Goal: Task Accomplishment & Management: Use online tool/utility

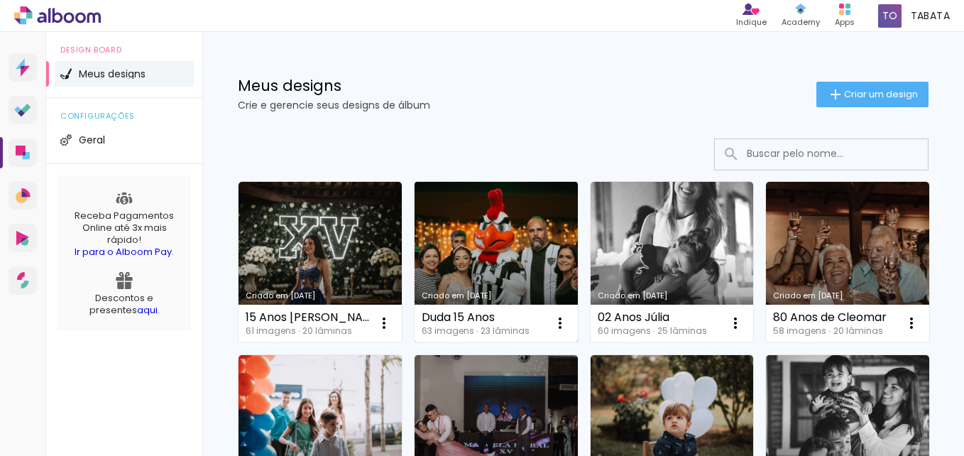
click at [526, 229] on link "Criado em [DATE]" at bounding box center [495, 262] width 163 height 160
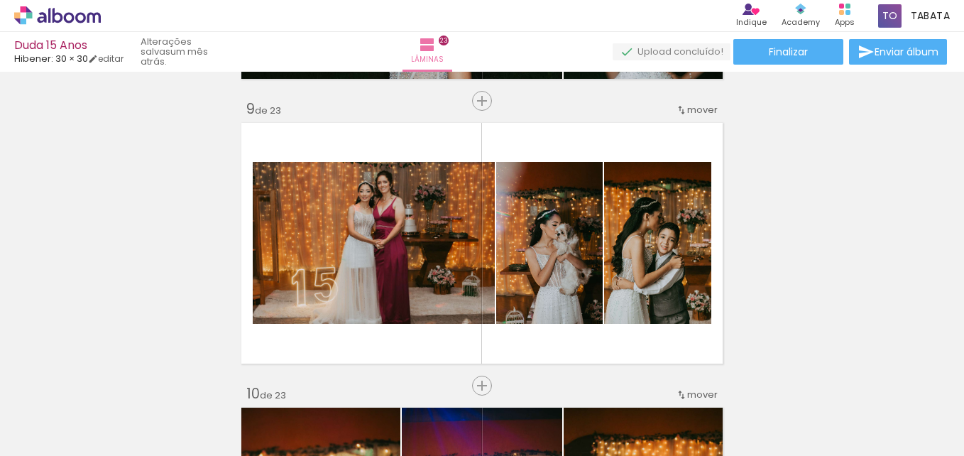
scroll to position [0, 3801]
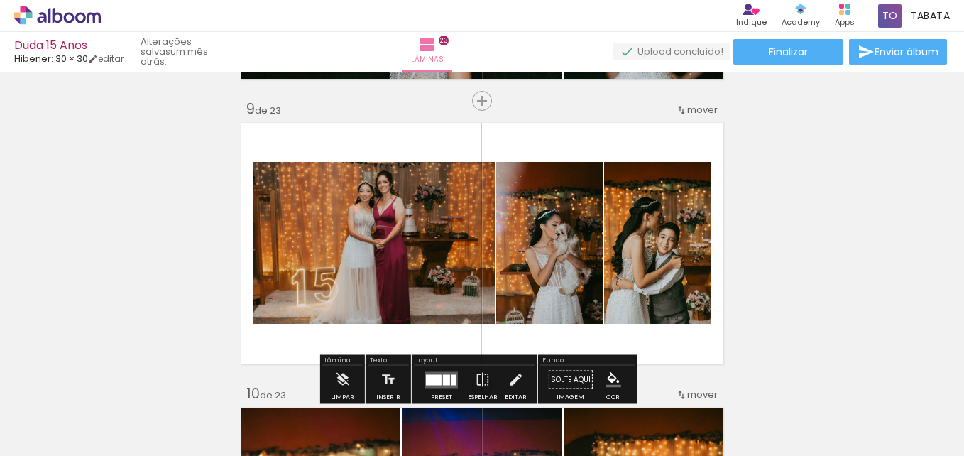
click at [805, 424] on div at bounding box center [791, 408] width 70 height 47
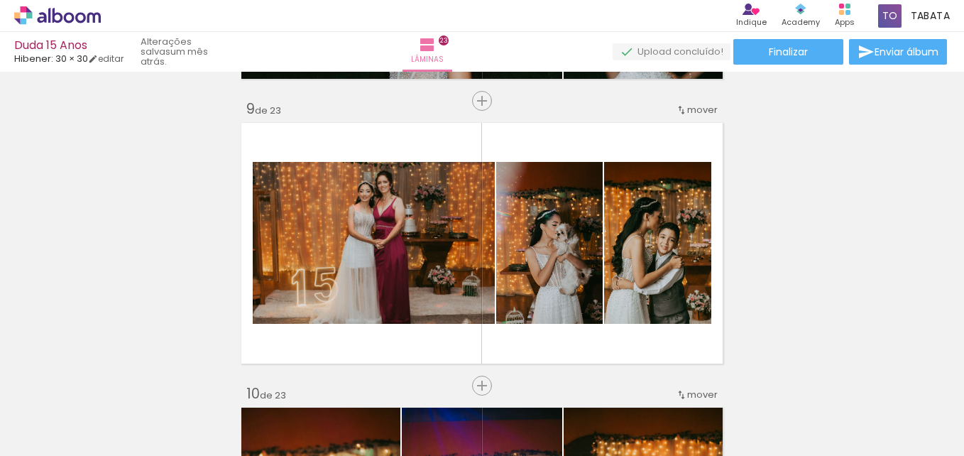
click at [0, 0] on span "Adicionar Fotos" at bounding box center [0, 0] width 0 height 0
click at [0, 0] on input "file" at bounding box center [0, 0] width 0 height 0
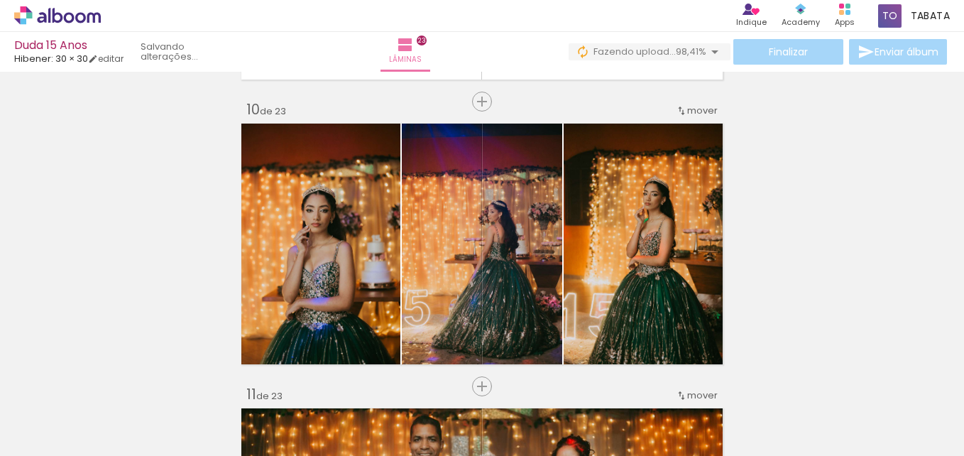
scroll to position [2625, 0]
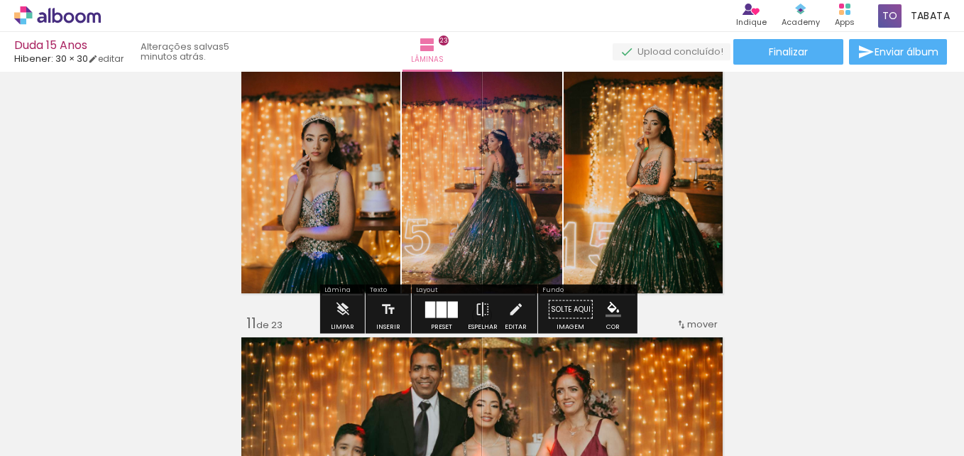
scroll to position [0, 3801]
click at [47, 432] on span "Adicionar Fotos" at bounding box center [50, 437] width 43 height 16
click at [0, 0] on input "file" at bounding box center [0, 0] width 0 height 0
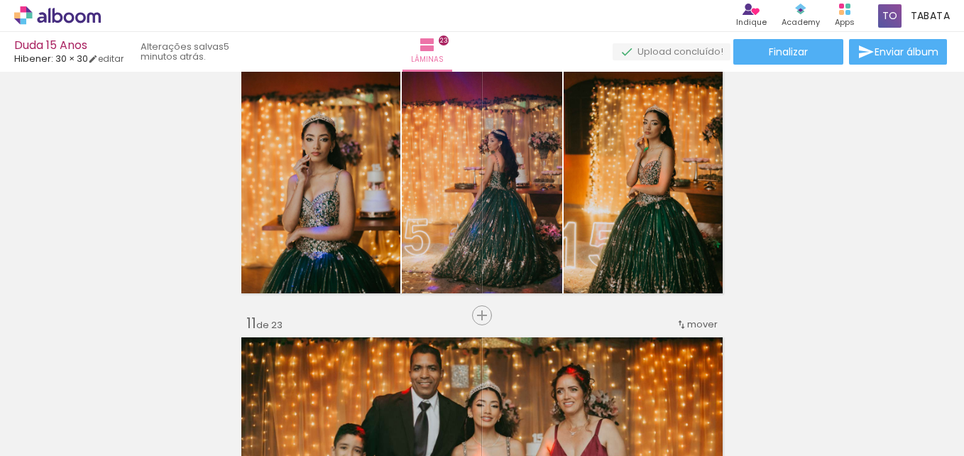
drag, startPoint x: 55, startPoint y: 436, endPoint x: 169, endPoint y: 293, distance: 183.3
click at [55, 437] on span "Adicionar Fotos" at bounding box center [50, 437] width 43 height 16
click at [0, 0] on input "file" at bounding box center [0, 0] width 0 height 0
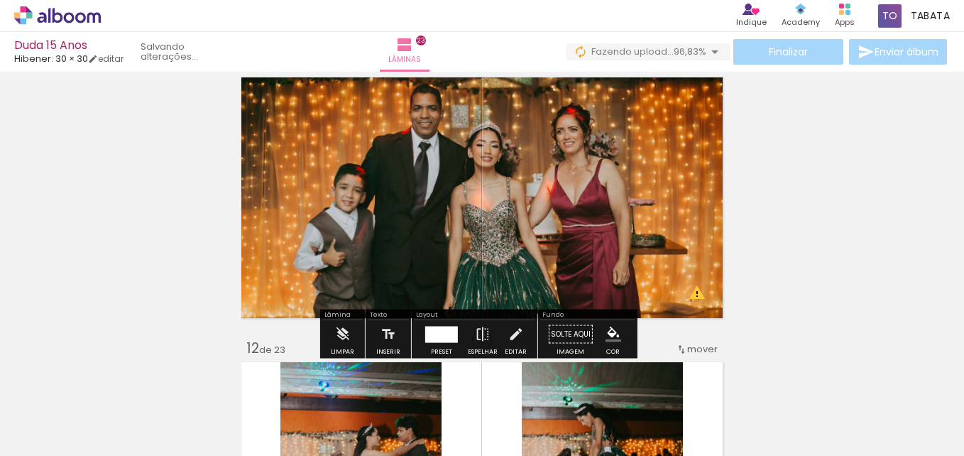
scroll to position [2909, 0]
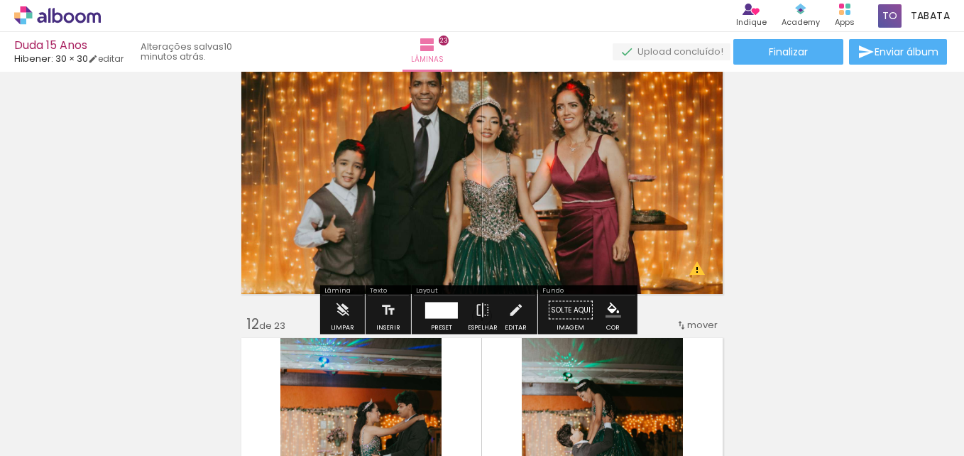
scroll to position [0, 3801]
click at [32, 444] on span "Adicionar Fotos" at bounding box center [50, 437] width 43 height 16
click at [0, 0] on input "file" at bounding box center [0, 0] width 0 height 0
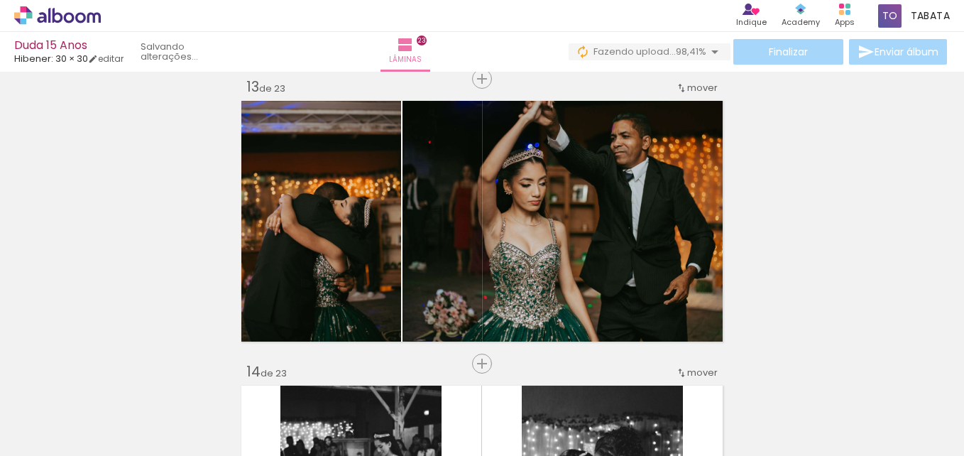
scroll to position [3406, 0]
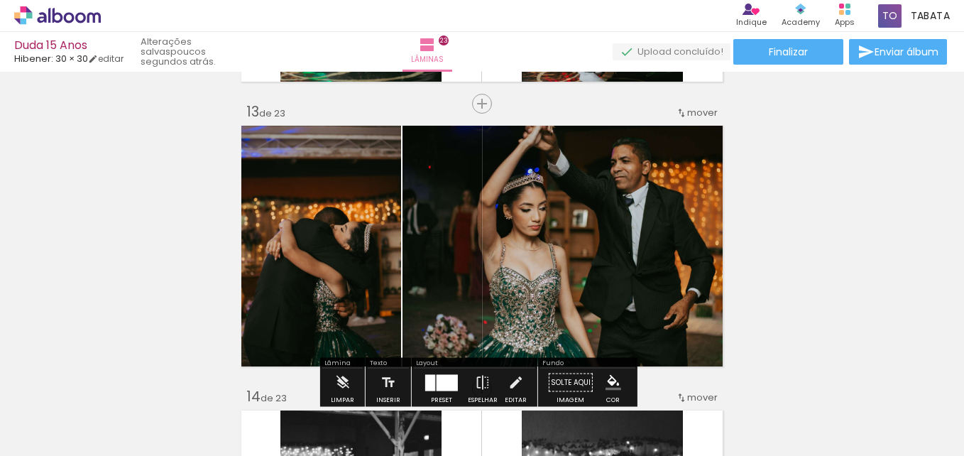
scroll to position [0, 3801]
click at [49, 440] on span "Adicionar Fotos" at bounding box center [50, 437] width 43 height 16
click at [0, 0] on input "file" at bounding box center [0, 0] width 0 height 0
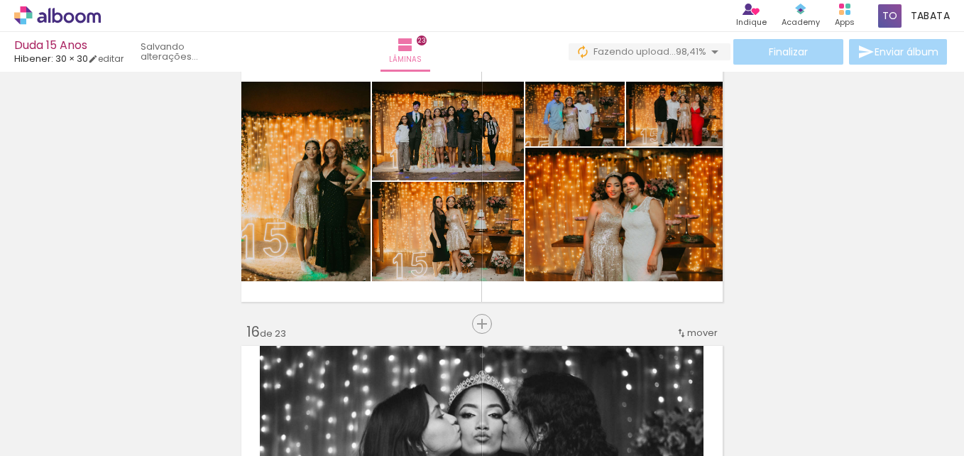
scroll to position [4045, 0]
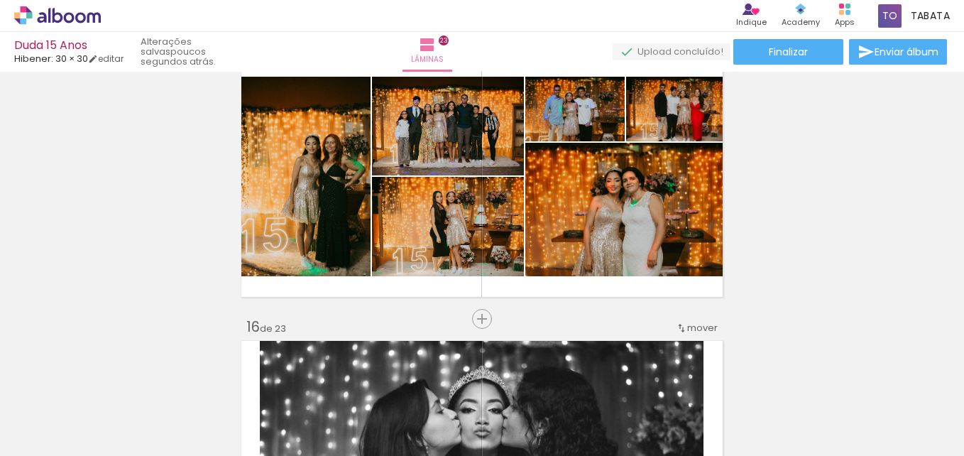
scroll to position [0, 3801]
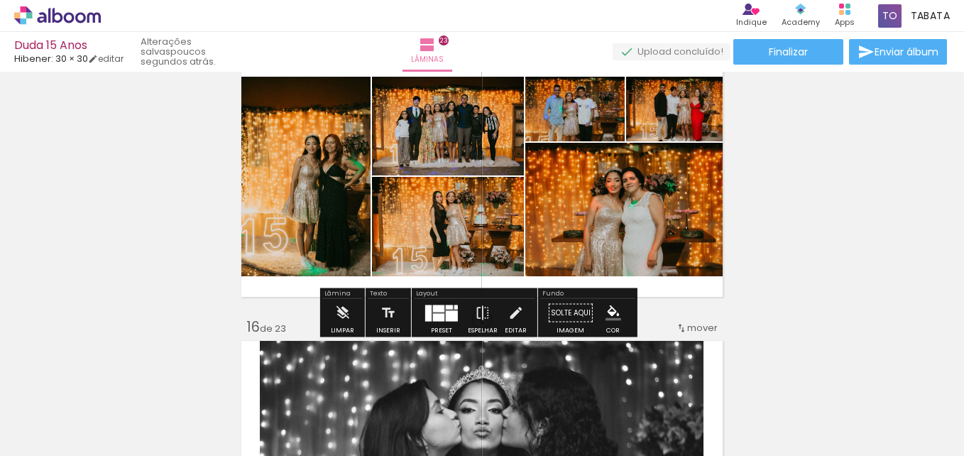
click at [56, 430] on span "Adicionar Fotos" at bounding box center [50, 437] width 43 height 16
click at [0, 0] on input "file" at bounding box center [0, 0] width 0 height 0
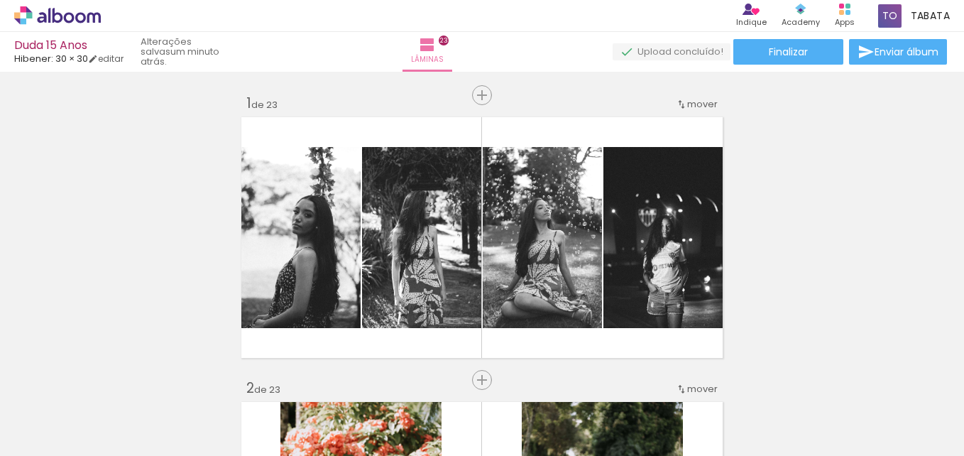
click at [62, 439] on span "Adicionar Fotos" at bounding box center [50, 437] width 43 height 16
click at [0, 0] on input "file" at bounding box center [0, 0] width 0 height 0
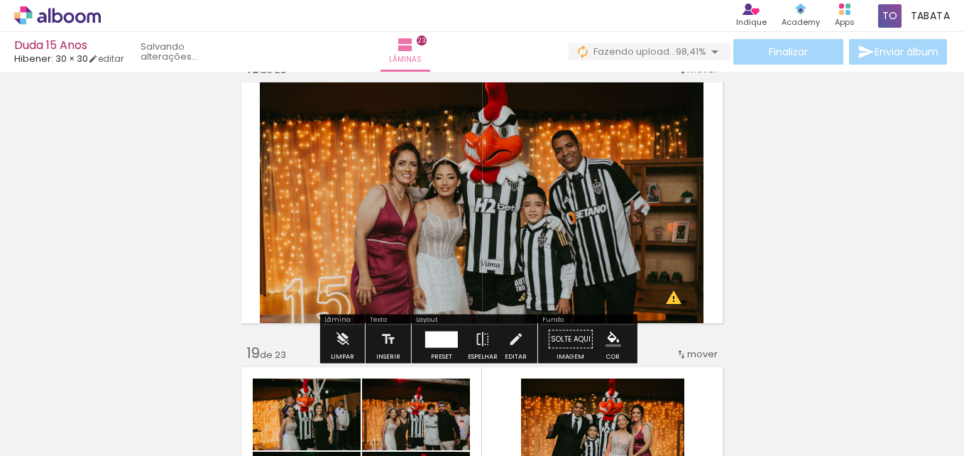
scroll to position [4896, 0]
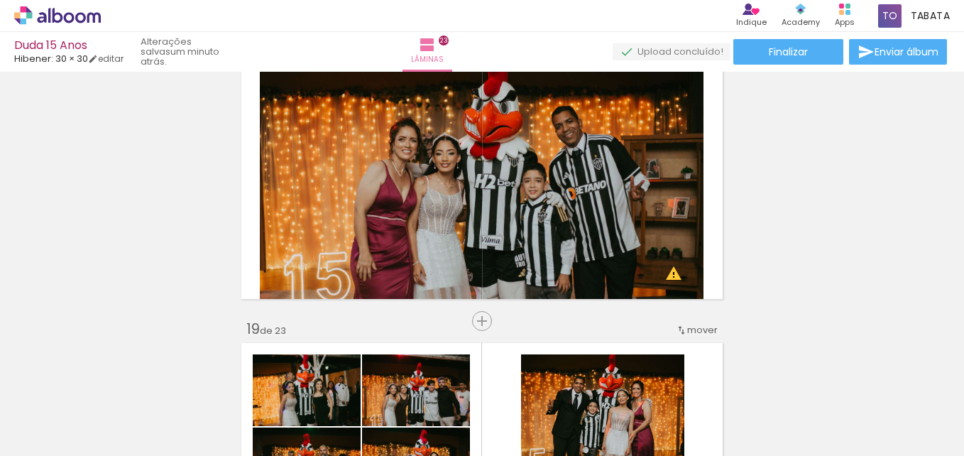
click at [31, 430] on span "Adicionar Fotos" at bounding box center [50, 437] width 43 height 16
click at [0, 0] on input "file" at bounding box center [0, 0] width 0 height 0
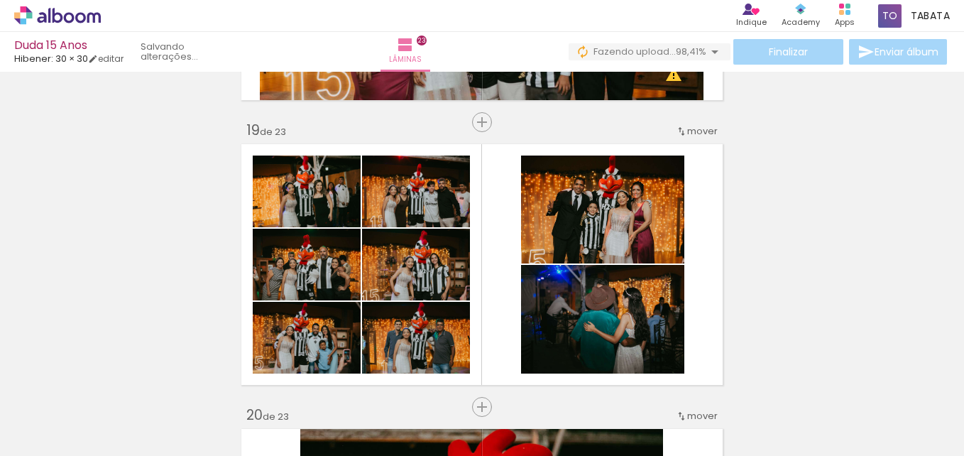
scroll to position [5180, 0]
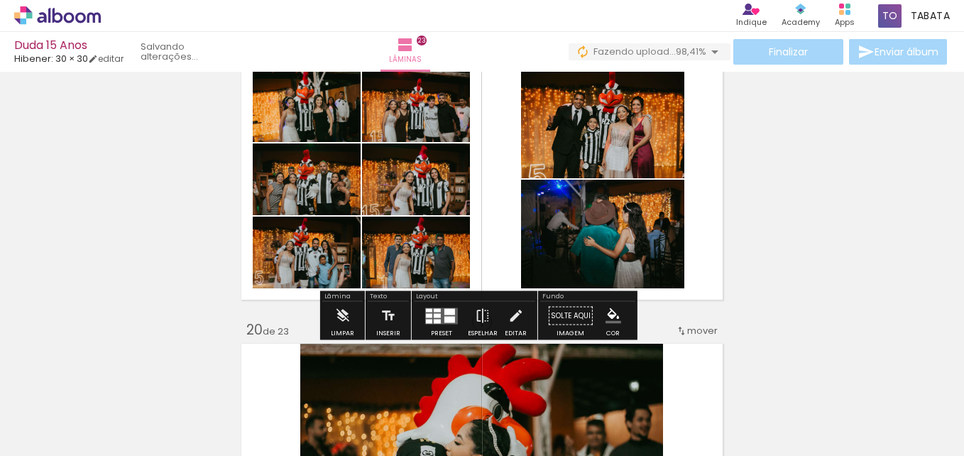
scroll to position [0, 3801]
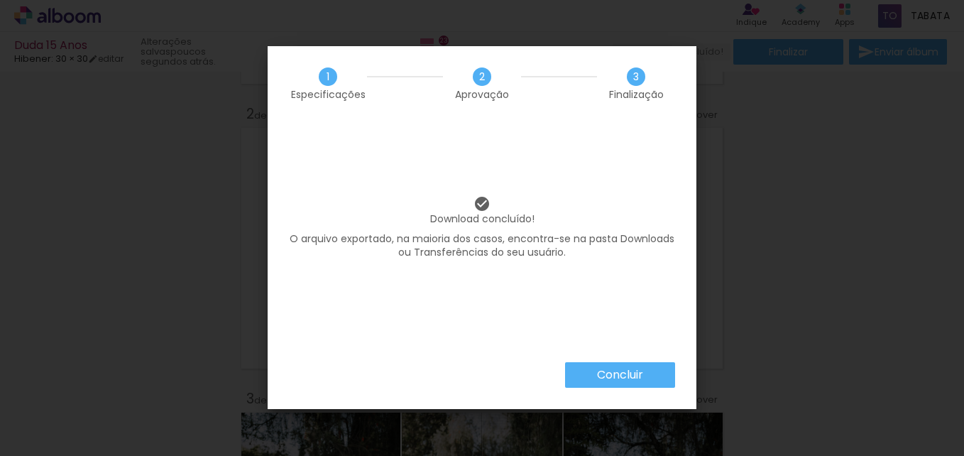
scroll to position [0, 3801]
click at [0, 0] on slot "Concluir" at bounding box center [0, 0] width 0 height 0
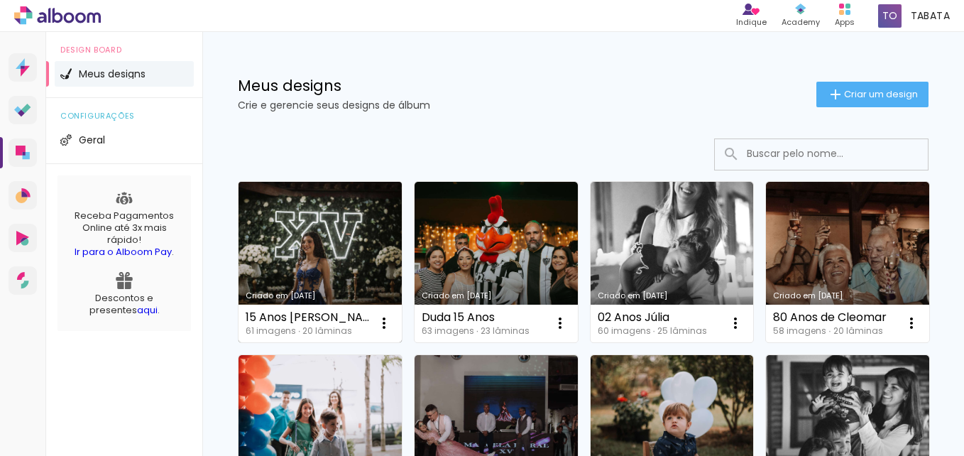
click at [315, 246] on link "Criado em [DATE]" at bounding box center [319, 262] width 163 height 160
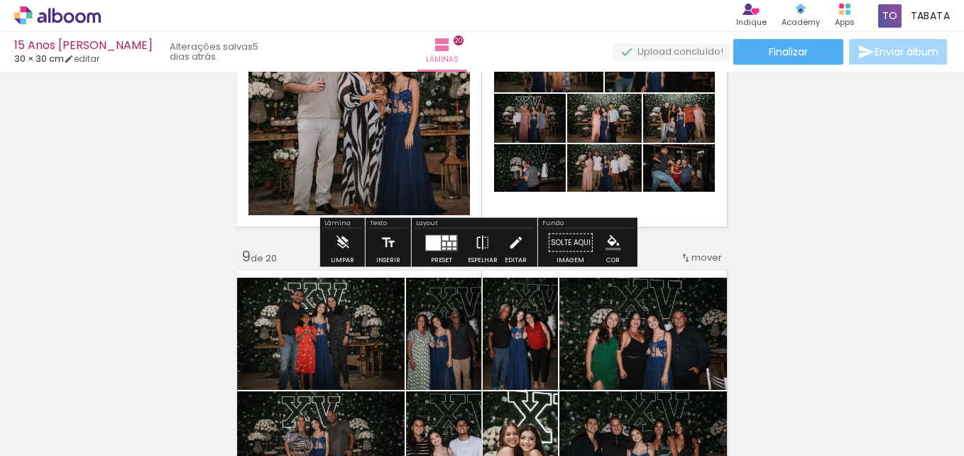
scroll to position [2129, 0]
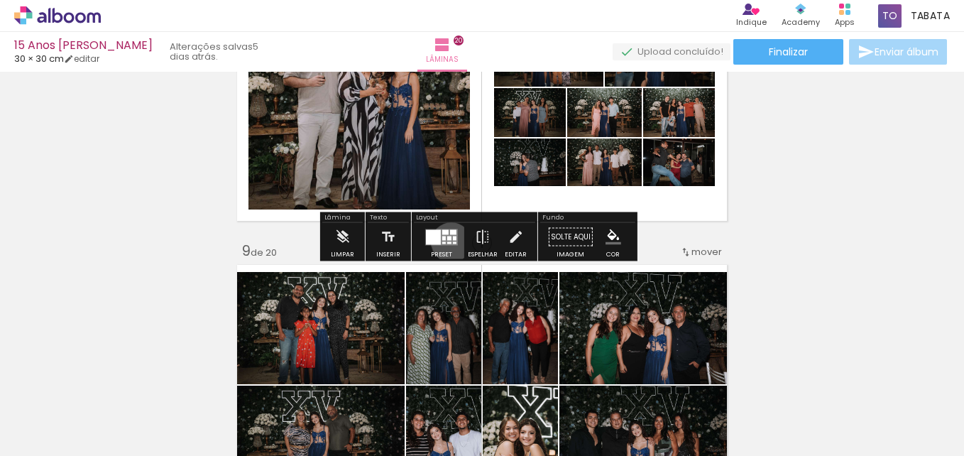
click at [448, 241] on div at bounding box center [449, 242] width 4 height 2
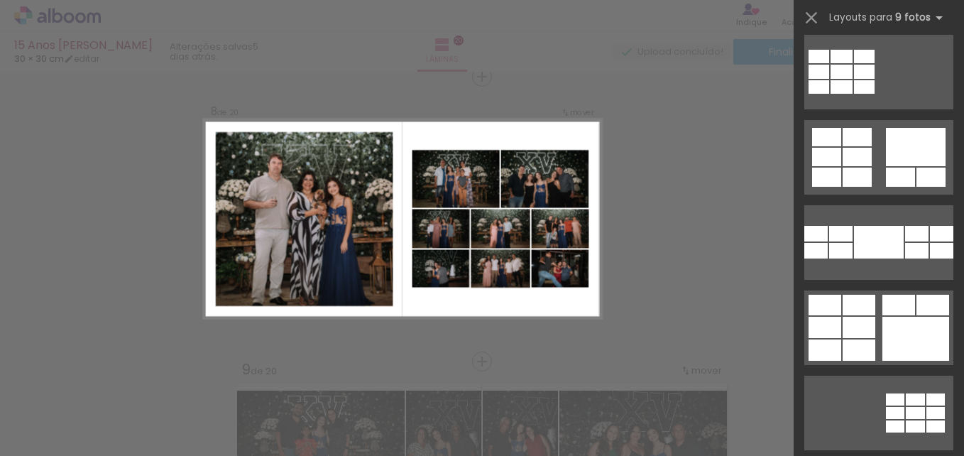
scroll to position [0, 0]
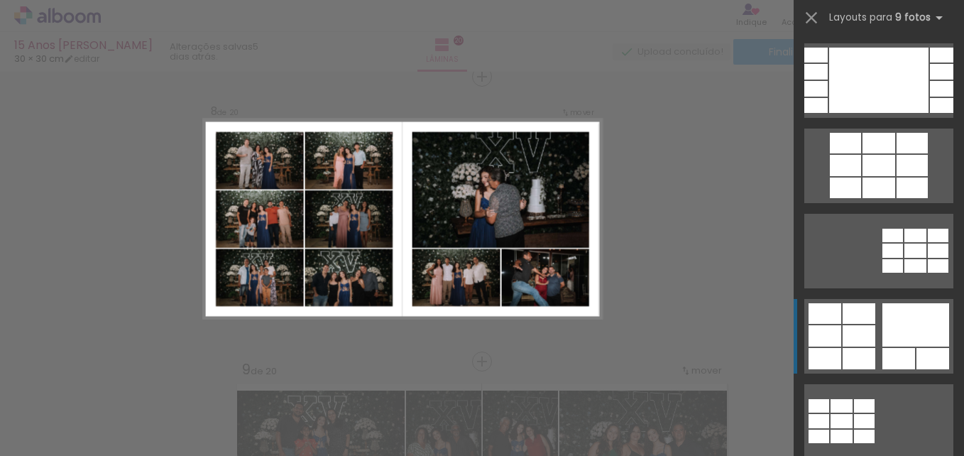
click at [844, 339] on div at bounding box center [858, 335] width 33 height 21
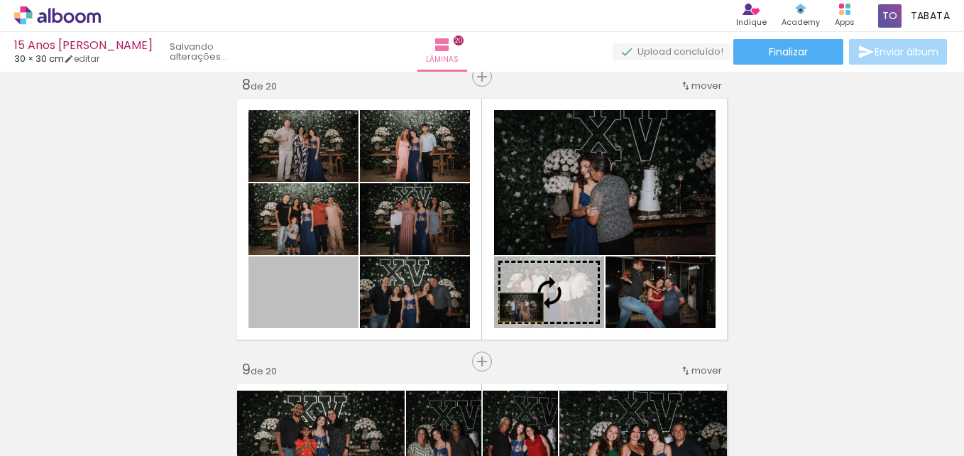
drag, startPoint x: 319, startPoint y: 309, endPoint x: 516, endPoint y: 307, distance: 196.6
click at [0, 0] on slot at bounding box center [0, 0] width 0 height 0
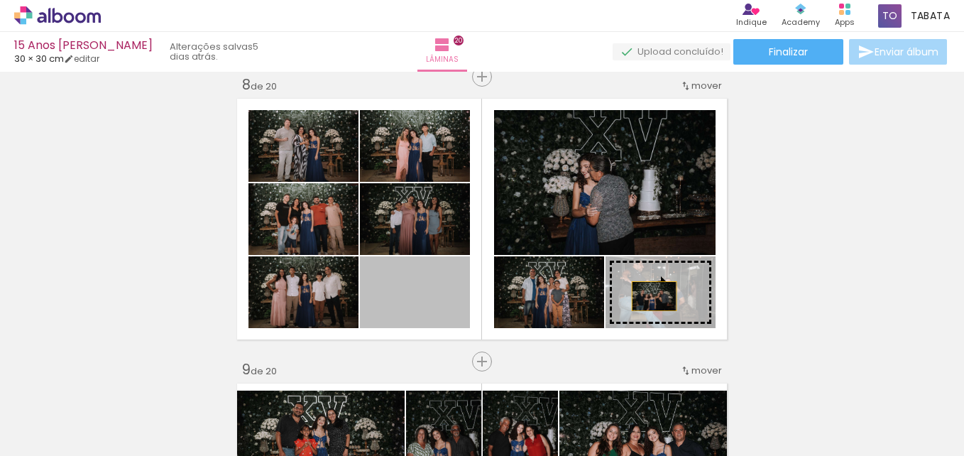
drag, startPoint x: 433, startPoint y: 308, endPoint x: 649, endPoint y: 296, distance: 216.0
click at [0, 0] on slot at bounding box center [0, 0] width 0 height 0
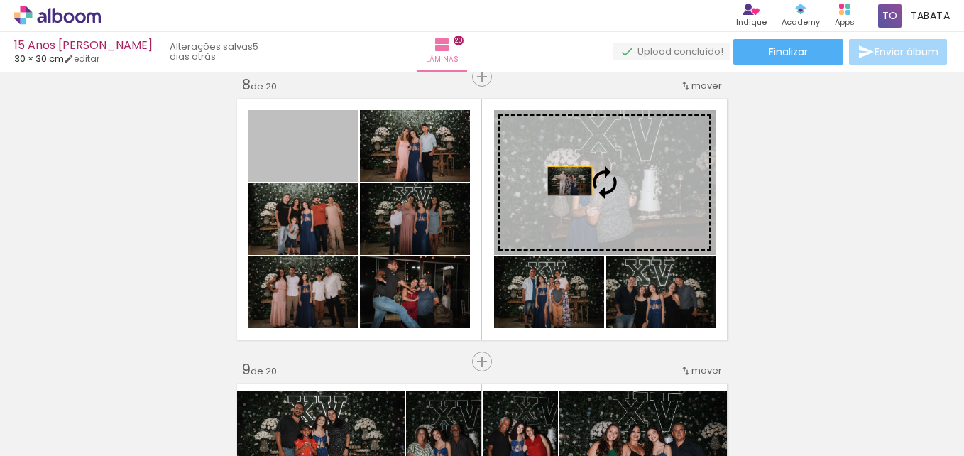
drag, startPoint x: 319, startPoint y: 159, endPoint x: 564, endPoint y: 181, distance: 246.5
click at [0, 0] on slot at bounding box center [0, 0] width 0 height 0
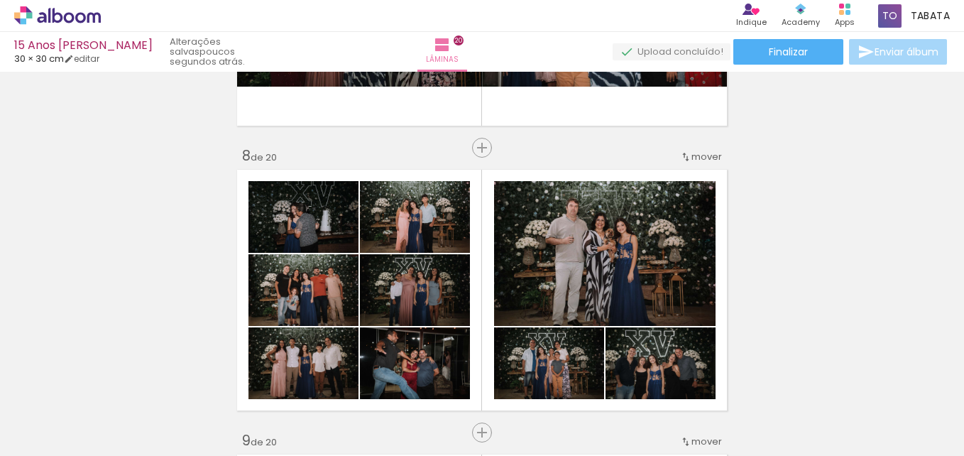
scroll to position [2010, 0]
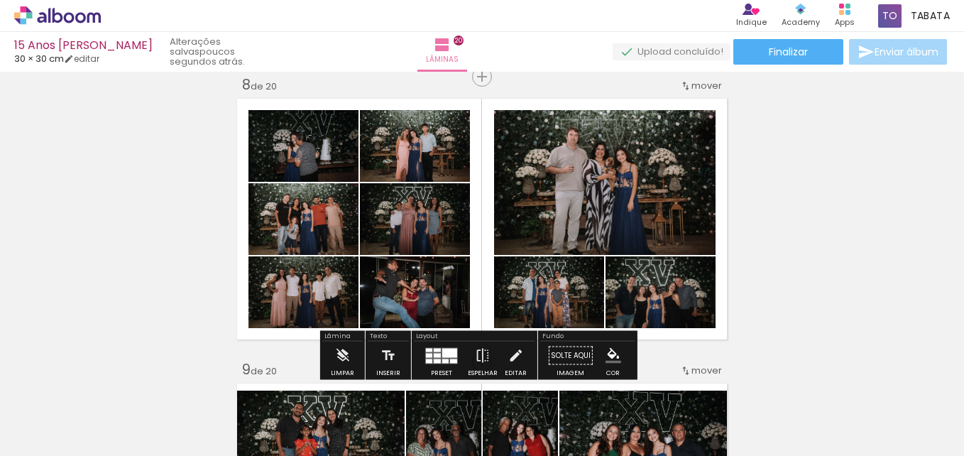
click at [449, 353] on div at bounding box center [449, 352] width 15 height 9
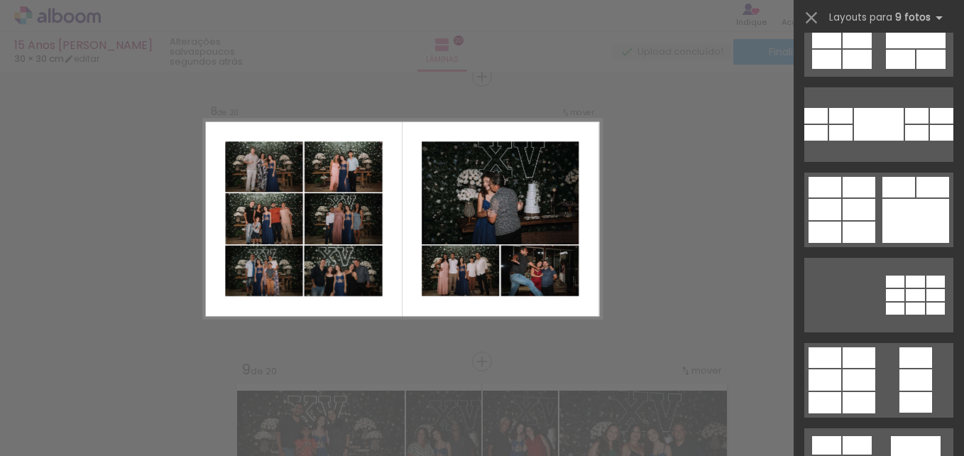
scroll to position [468, 0]
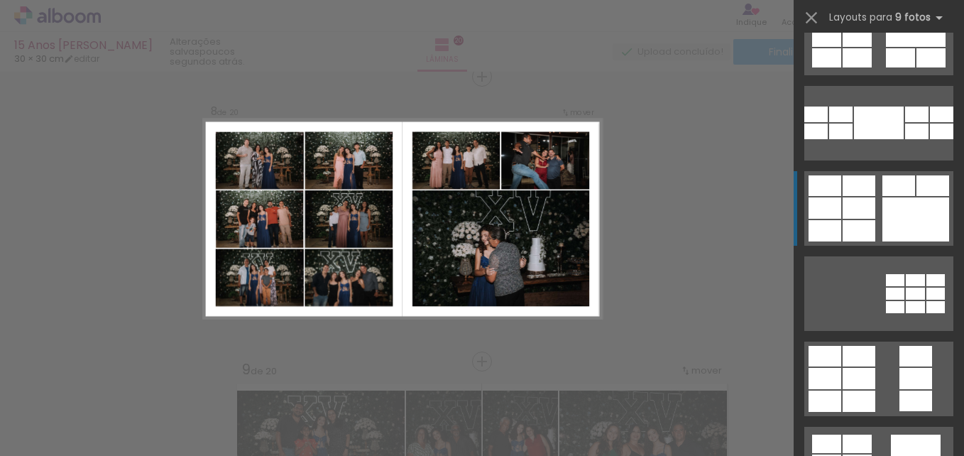
click at [935, 214] on div at bounding box center [915, 219] width 67 height 44
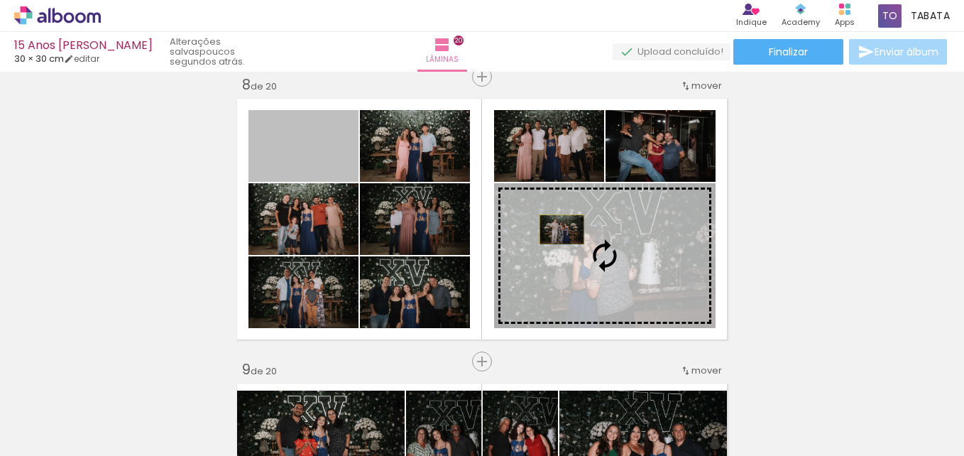
drag, startPoint x: 316, startPoint y: 163, endPoint x: 556, endPoint y: 229, distance: 249.4
click at [0, 0] on slot at bounding box center [0, 0] width 0 height 0
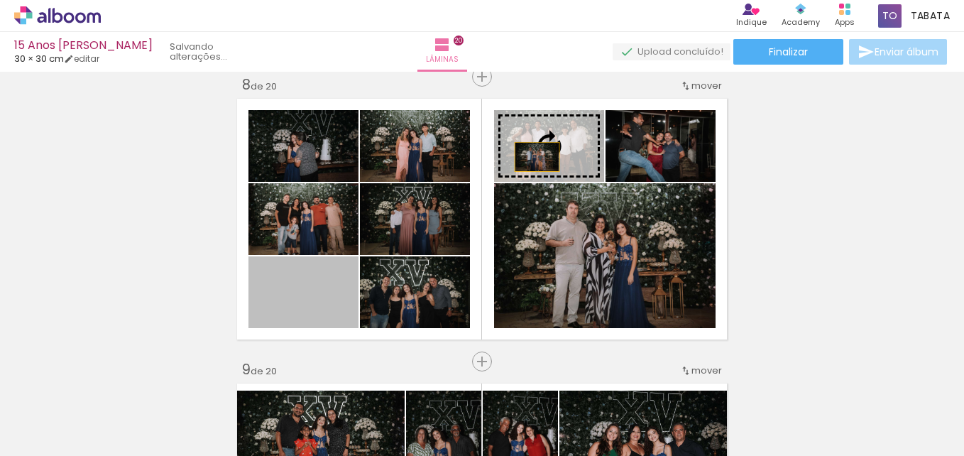
drag, startPoint x: 315, startPoint y: 304, endPoint x: 531, endPoint y: 157, distance: 262.0
click at [0, 0] on slot at bounding box center [0, 0] width 0 height 0
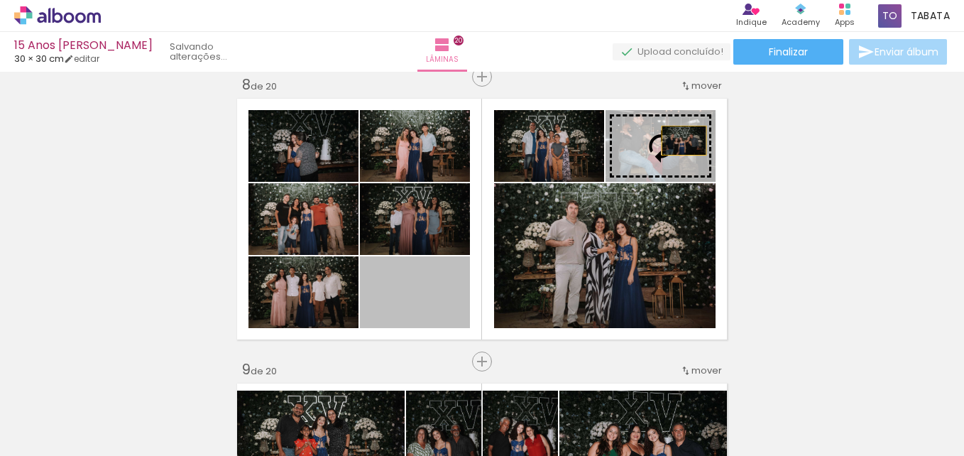
drag, startPoint x: 434, startPoint y: 301, endPoint x: 678, endPoint y: 140, distance: 292.1
click at [0, 0] on slot at bounding box center [0, 0] width 0 height 0
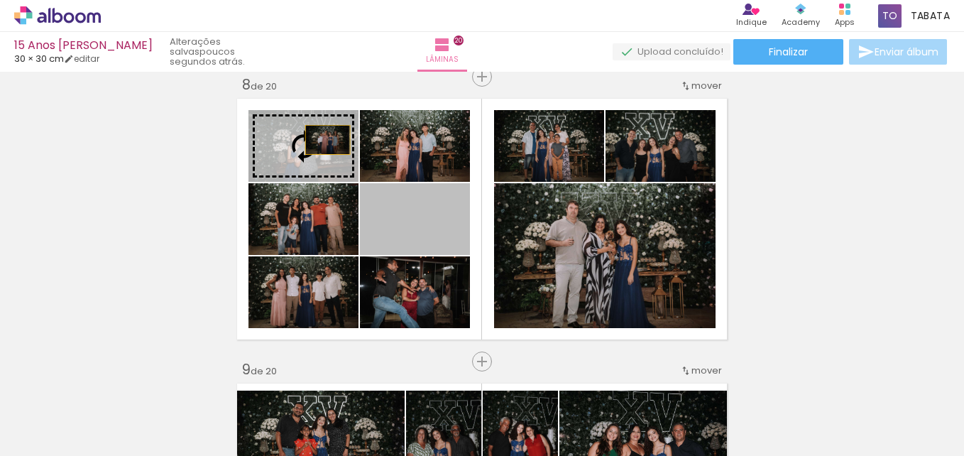
drag, startPoint x: 424, startPoint y: 227, endPoint x: 321, endPoint y: 139, distance: 135.4
click at [0, 0] on slot at bounding box center [0, 0] width 0 height 0
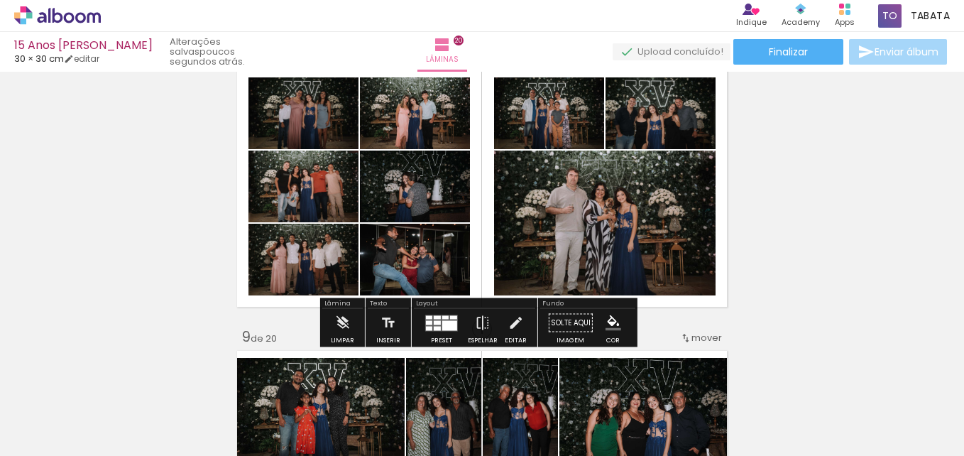
scroll to position [2010, 0]
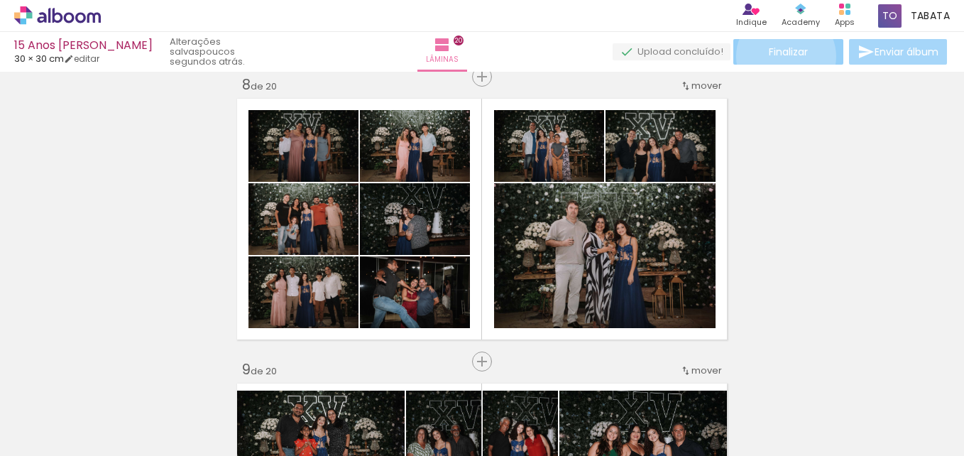
click at [781, 56] on span "Finalizar" at bounding box center [787, 52] width 39 height 10
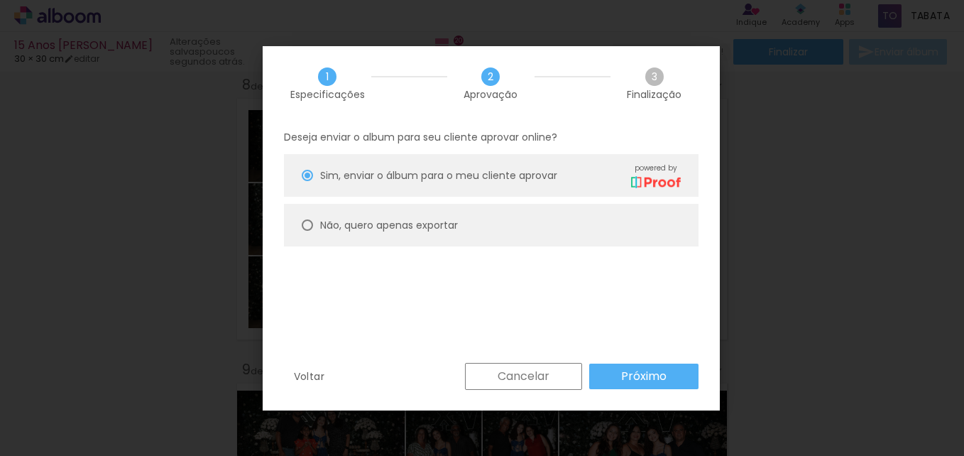
click at [0, 0] on slot "Não, quero apenas exportar" at bounding box center [0, 0] width 0 height 0
type paper-radio-button "on"
click at [0, 0] on slot "Próximo" at bounding box center [0, 0] width 0 height 0
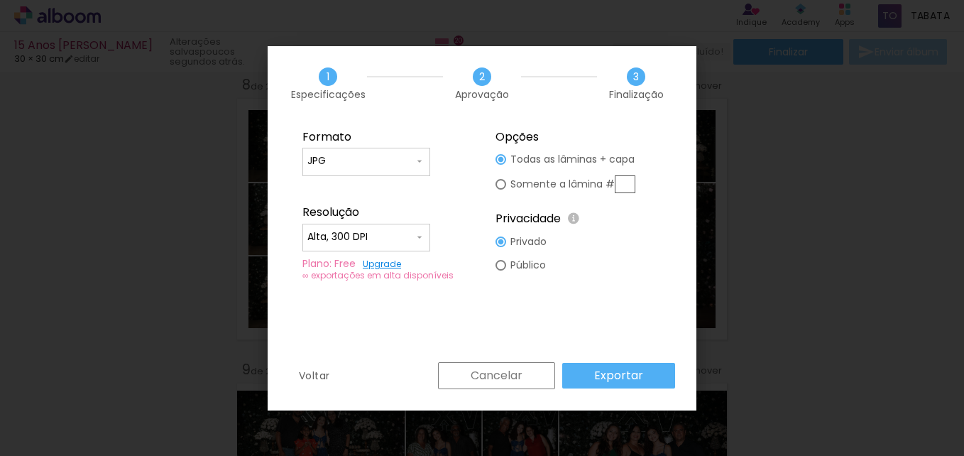
drag, startPoint x: 435, startPoint y: 48, endPoint x: 509, endPoint y: 291, distance: 254.5
click at [0, 0] on div "1 Especificações 2 Aprovação 3 Finalização" at bounding box center [0, 0] width 0 height 0
drag, startPoint x: 507, startPoint y: 370, endPoint x: 549, endPoint y: 341, distance: 51.0
click at [0, 0] on slot "Cancelar" at bounding box center [0, 0] width 0 height 0
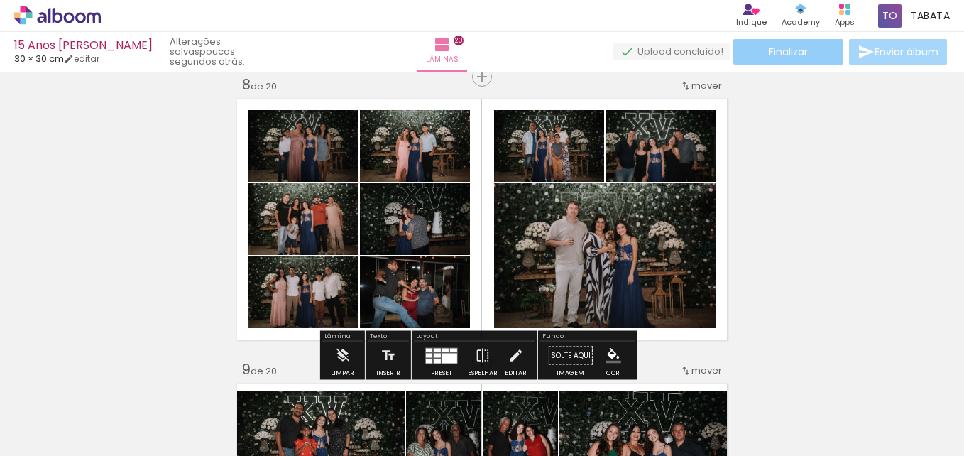
click at [803, 52] on span "Finalizar" at bounding box center [787, 52] width 39 height 10
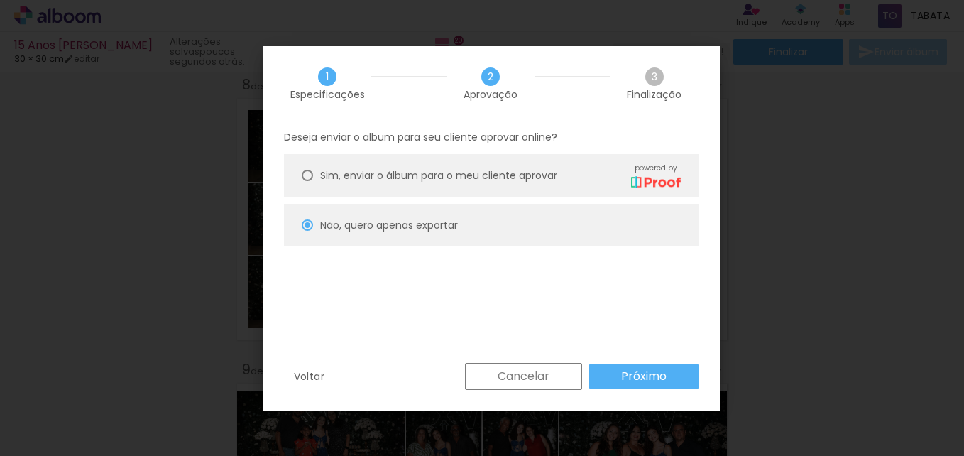
click at [0, 0] on div "Cancelar Próximo" at bounding box center [0, 0] width 0 height 0
click at [0, 0] on slot "Próximo" at bounding box center [0, 0] width 0 height 0
type input "Alta, 300 DPI"
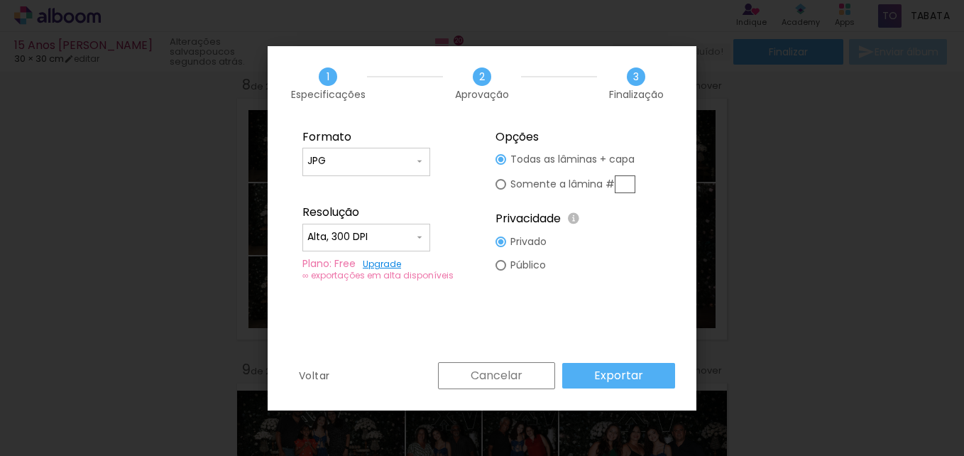
click at [0, 0] on slot "Somente a lâmina #" at bounding box center [0, 0] width 0 height 0
type paper-radio-button "on"
click at [0, 0] on input "text" at bounding box center [0, 0] width 0 height 0
type input "8"
drag, startPoint x: 613, startPoint y: 375, endPoint x: 600, endPoint y: 284, distance: 92.4
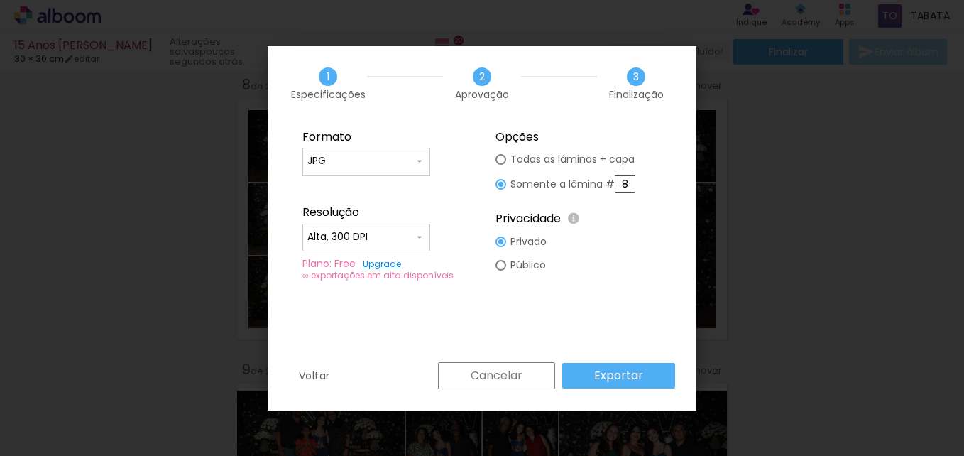
click at [0, 0] on slot "Exportar" at bounding box center [0, 0] width 0 height 0
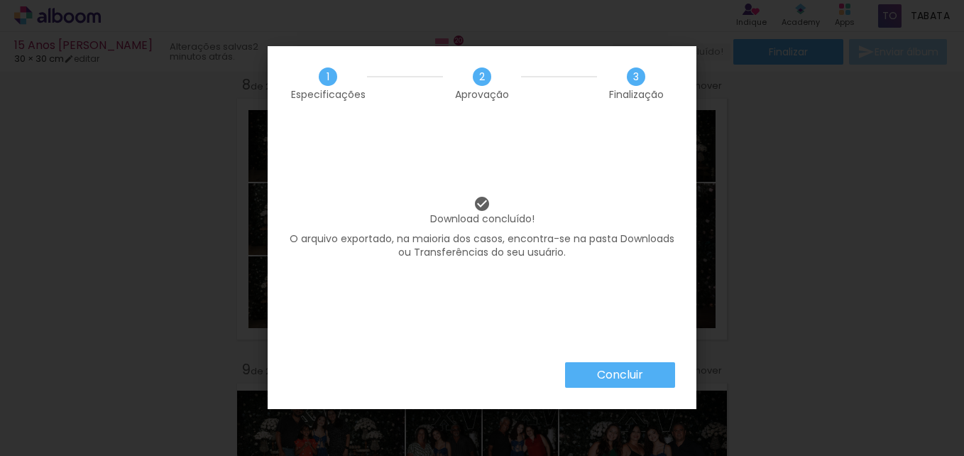
scroll to position [468, 0]
click at [0, 0] on slot "Concluir" at bounding box center [0, 0] width 0 height 0
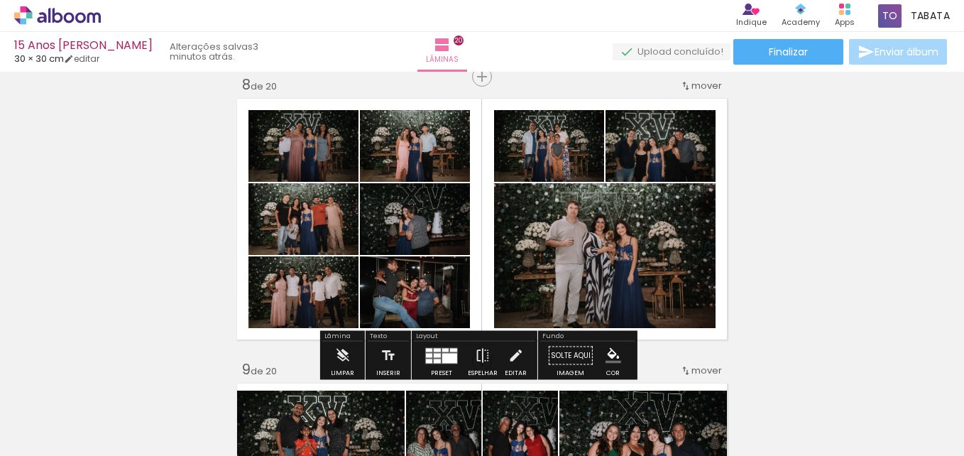
scroll to position [468, 0]
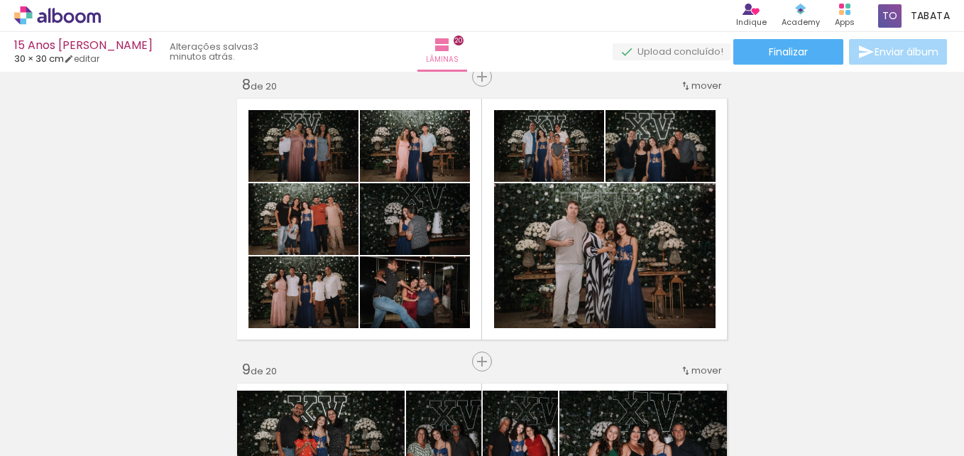
drag, startPoint x: 820, startPoint y: 0, endPoint x: 572, endPoint y: 18, distance: 249.0
click at [572, 18] on div "› Editor de álbum Indique Indique e ganhe Conteúdo que inspira Academy Produtos…" at bounding box center [482, 16] width 964 height 32
